Goal: Information Seeking & Learning: Learn about a topic

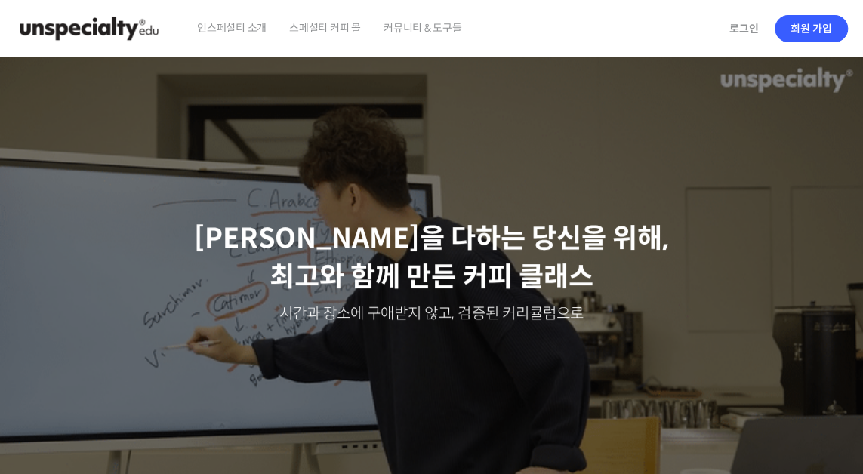
click at [248, 32] on span "언스페셜티 소개" at bounding box center [231, 27] width 69 height 57
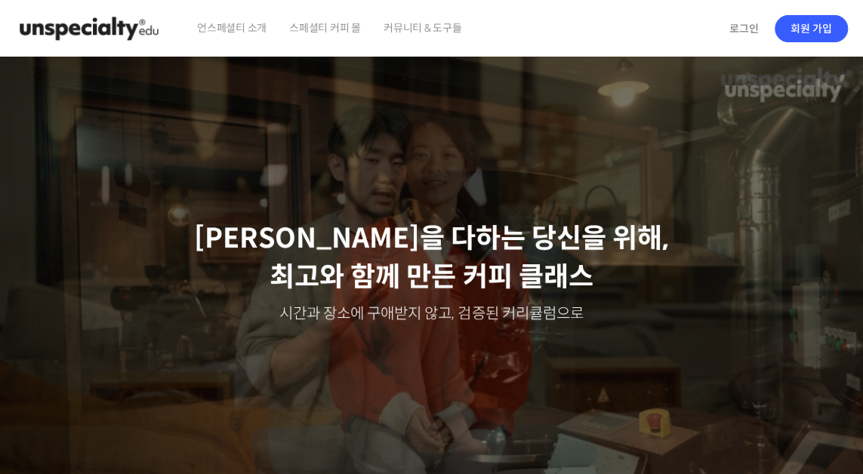
click at [246, 26] on span "언스페셜티 소개" at bounding box center [231, 27] width 69 height 57
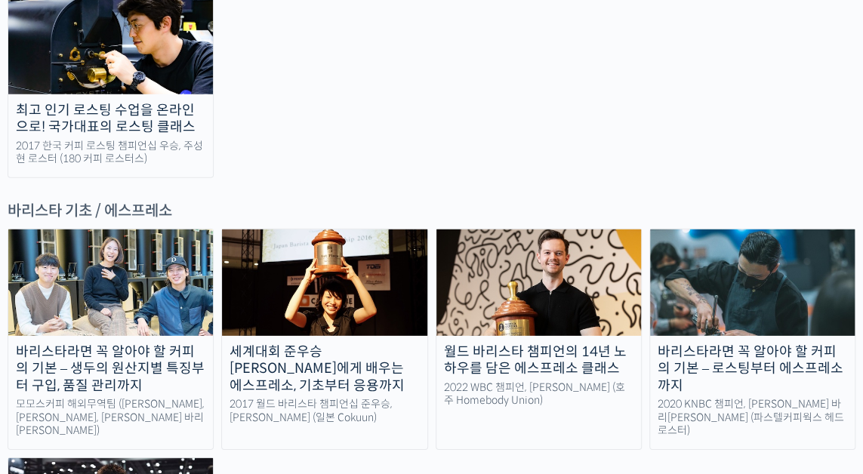
scroll to position [1963, 0]
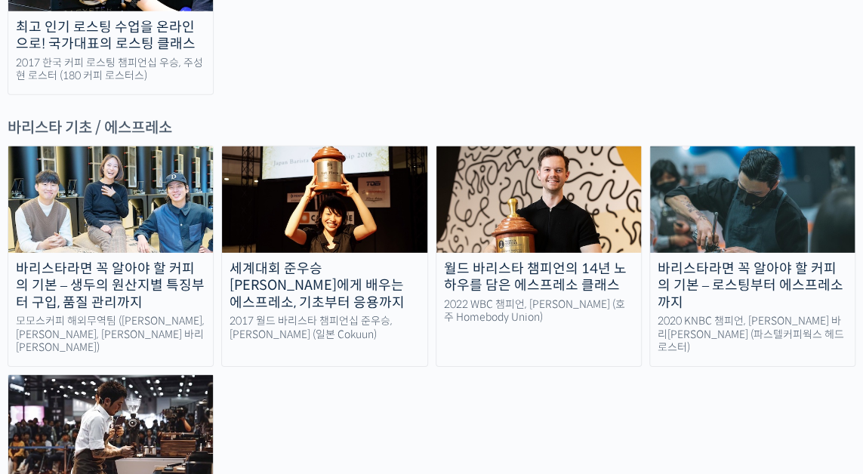
click at [116, 375] on img at bounding box center [110, 428] width 205 height 106
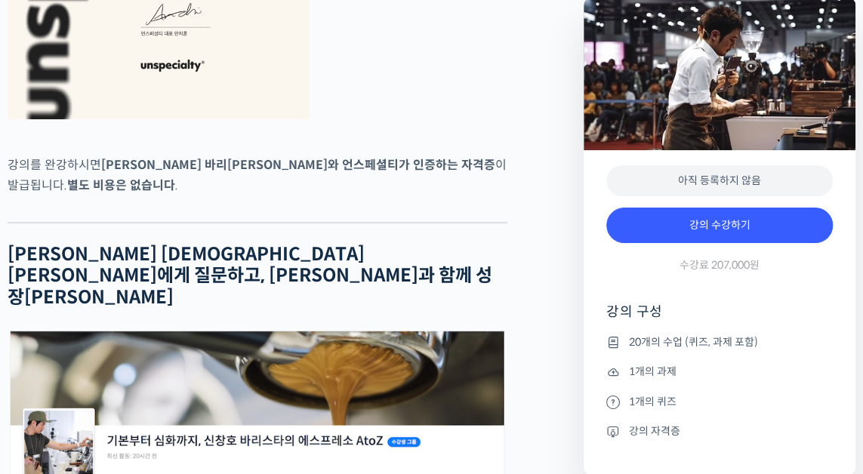
scroll to position [5361, 0]
